Goal: Information Seeking & Learning: Learn about a topic

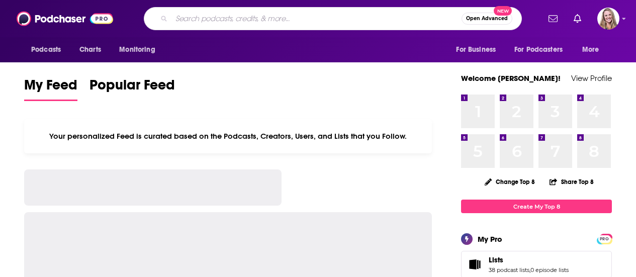
click at [235, 14] on input "Search podcasts, credits, & more..." at bounding box center [316, 19] width 290 height 16
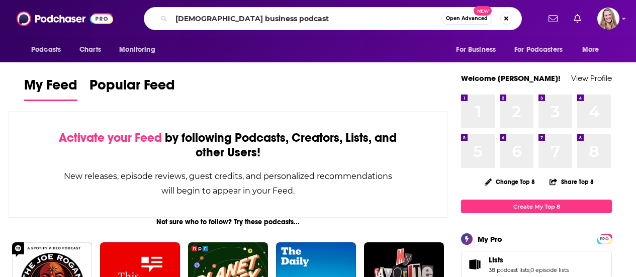
type input "[DEMOGRAPHIC_DATA] business podcast"
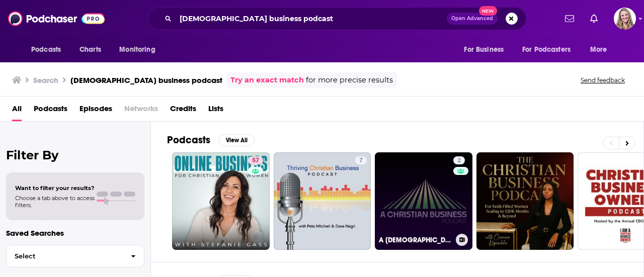
click at [432, 188] on link "2 A [DEMOGRAPHIC_DATA] Business Podcast" at bounding box center [424, 201] width 98 height 98
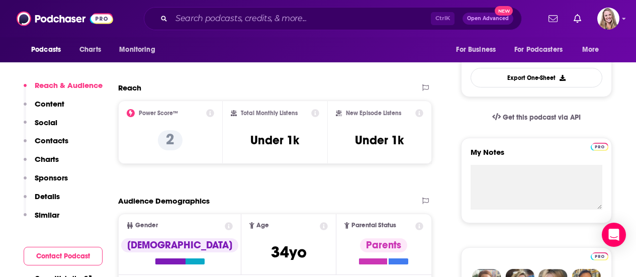
scroll to position [302, 0]
